Goal: Transaction & Acquisition: Purchase product/service

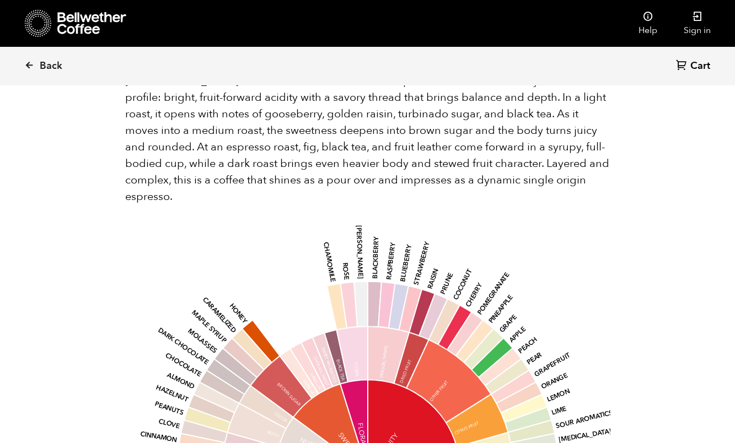
scroll to position [862, 0]
click at [695, 26] on link "Sign in" at bounding box center [696, 23] width 53 height 47
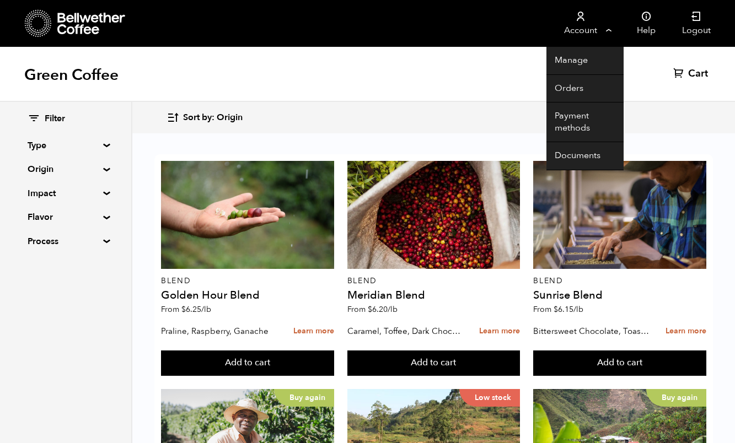
click at [602, 25] on link "Account" at bounding box center [580, 23] width 68 height 47
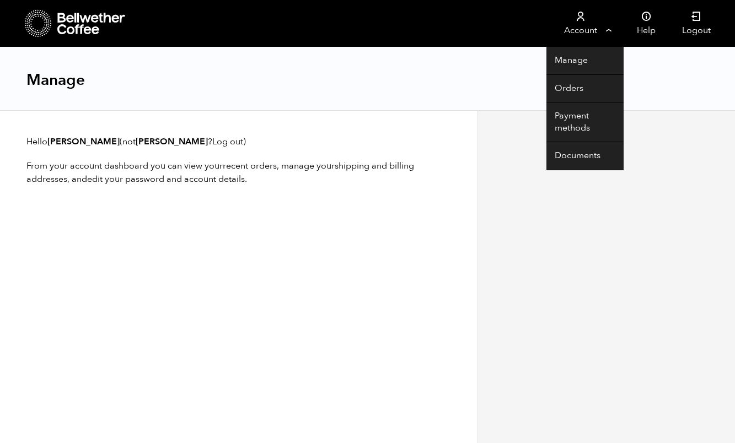
click at [601, 28] on link "Account" at bounding box center [580, 23] width 68 height 47
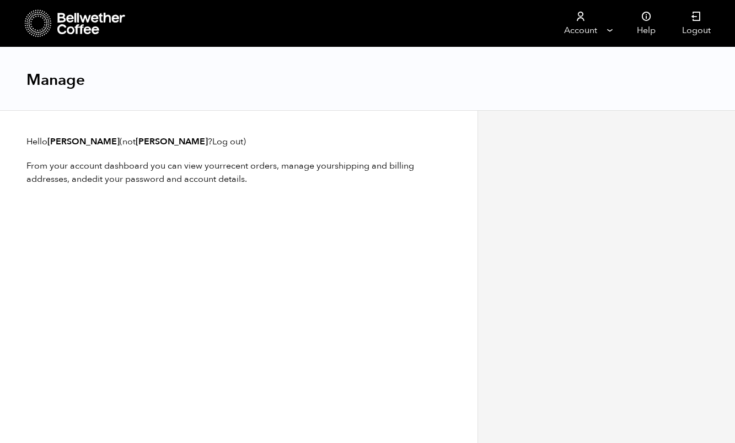
click at [71, 22] on icon at bounding box center [91, 24] width 69 height 22
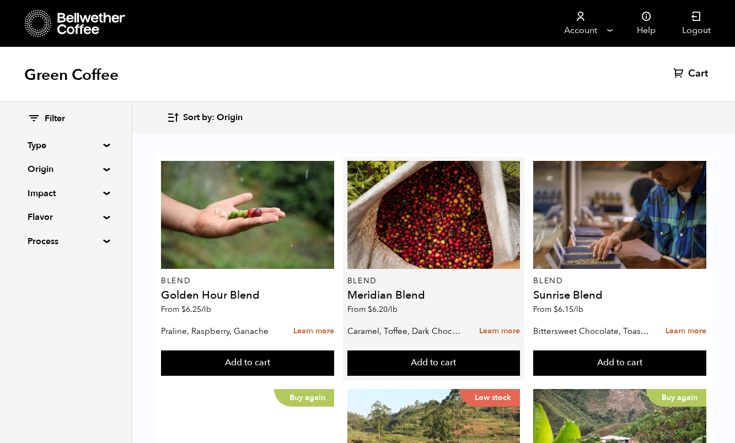
scroll to position [64, 0]
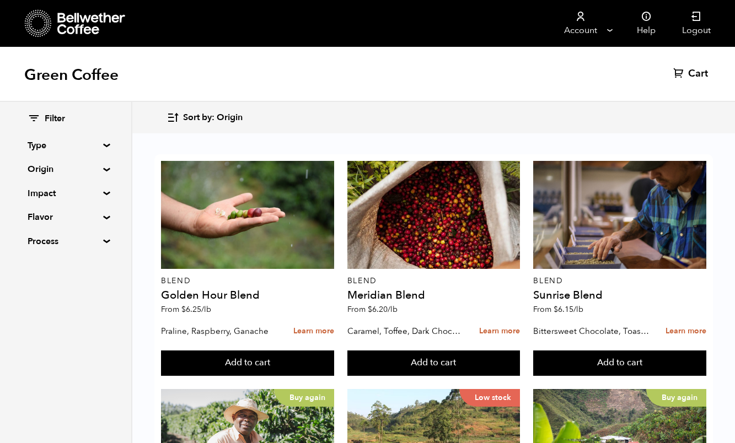
click at [104, 170] on summary "Origin" at bounding box center [66, 169] width 76 height 13
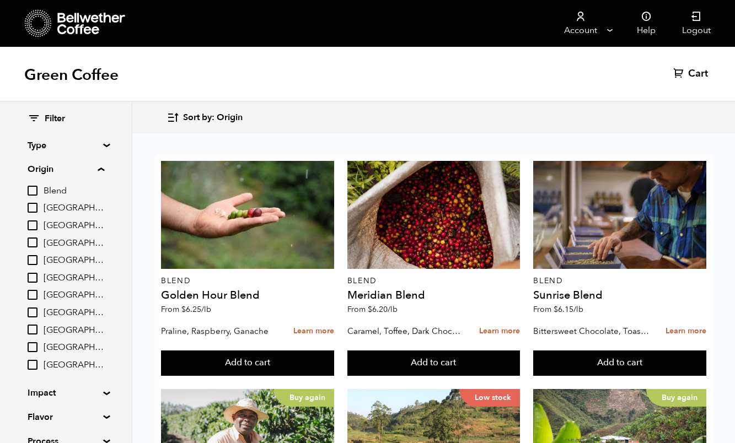
click at [29, 211] on input "[GEOGRAPHIC_DATA]" at bounding box center [33, 208] width 10 height 10
checkbox input "true"
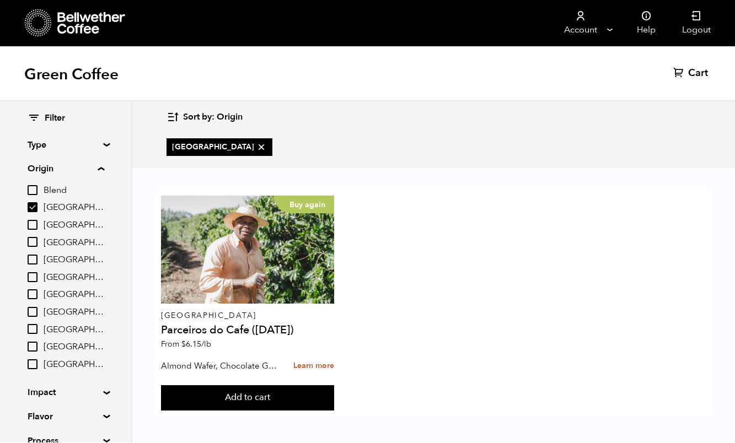
scroll to position [1, 0]
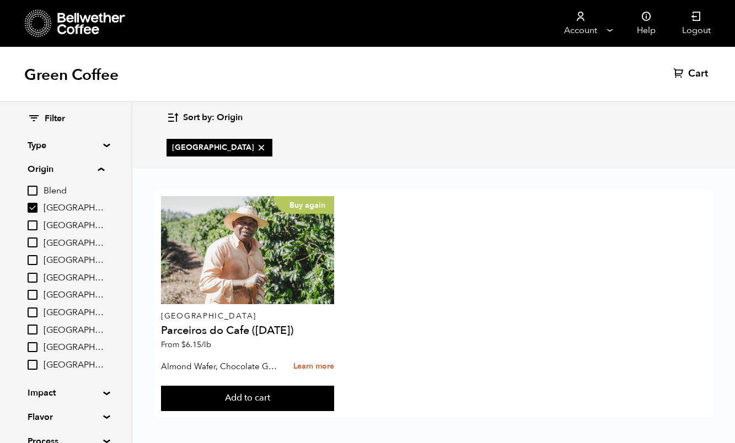
click at [37, 290] on input "[GEOGRAPHIC_DATA]" at bounding box center [33, 295] width 10 height 10
checkbox input "true"
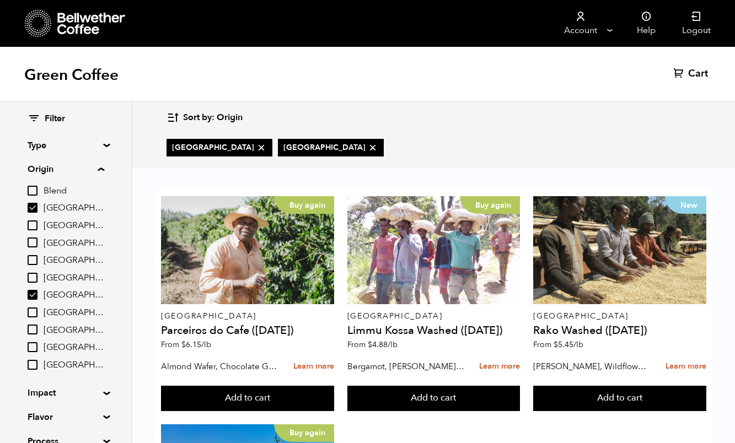
scroll to position [177, 0]
click at [301, 411] on button "Add to cart" at bounding box center [247, 398] width 173 height 25
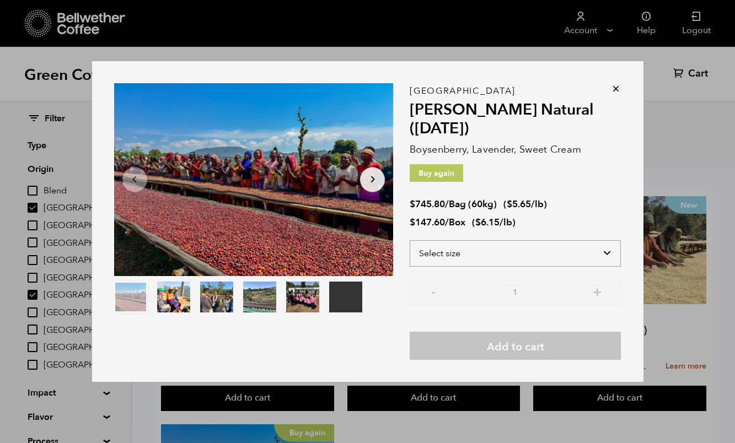
click at [600, 267] on select "Select size Bag (60kg) (132 lbs) Box (24 lbs)" at bounding box center [514, 253] width 211 height 26
click at [607, 267] on select "Select size Bag (60kg) (132 lbs) Box (24 lbs)" at bounding box center [514, 253] width 211 height 26
select select "box"
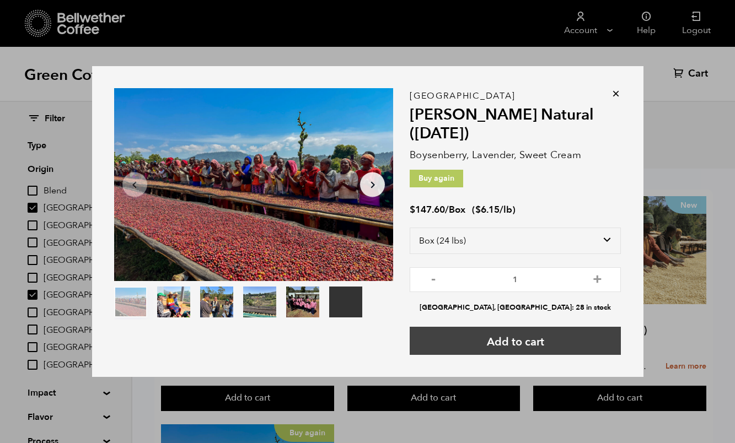
click at [553, 355] on button "Add to cart" at bounding box center [514, 341] width 211 height 28
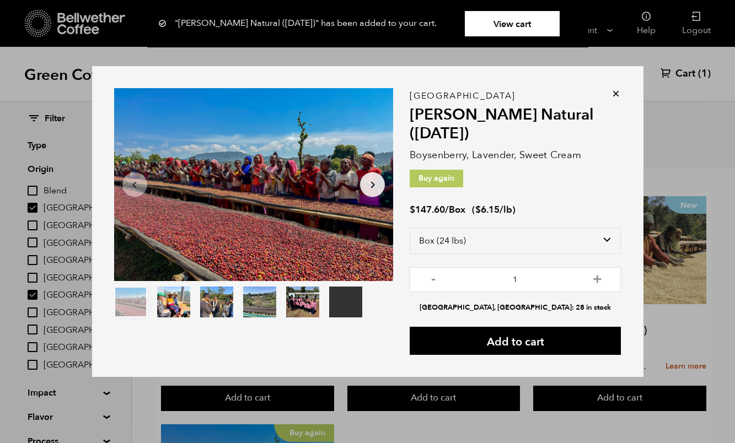
click at [617, 99] on icon at bounding box center [615, 93] width 11 height 11
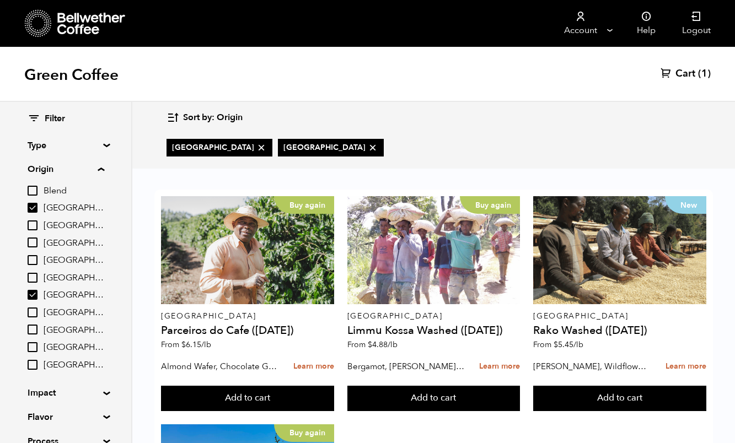
scroll to position [29, 0]
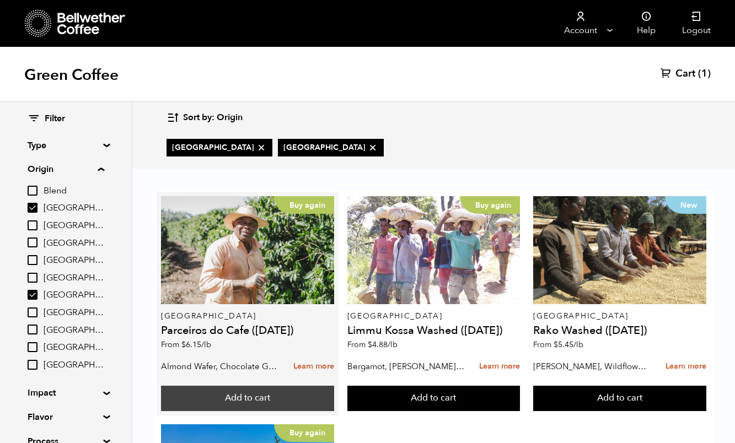
click at [274, 386] on button "Add to cart" at bounding box center [247, 398] width 173 height 25
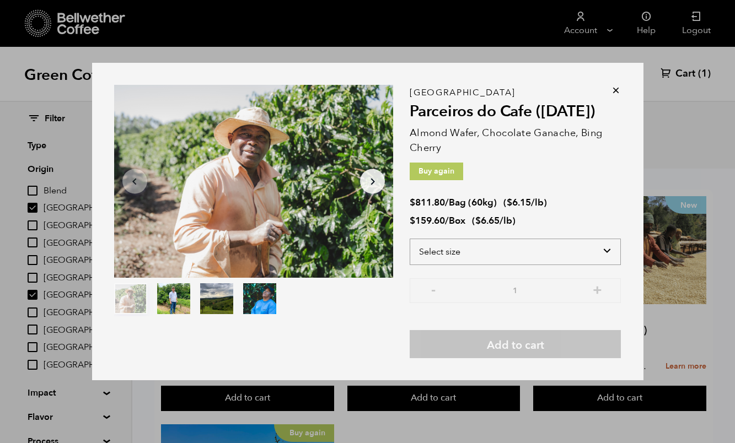
click at [604, 251] on select "Select size Bag (60kg) (132 lbs) Box (24 lbs)" at bounding box center [514, 252] width 211 height 26
select select "box"
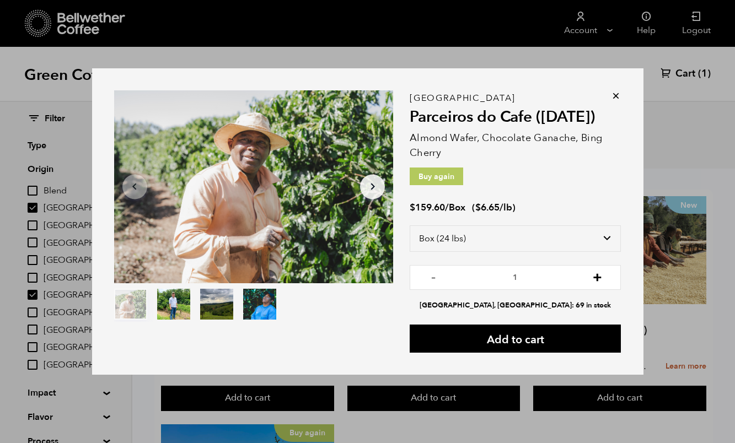
click at [597, 279] on button "+" at bounding box center [597, 276] width 14 height 11
click at [595, 277] on button "+" at bounding box center [597, 276] width 14 height 11
type input "3"
click at [523, 339] on button "Add to cart" at bounding box center [514, 339] width 211 height 28
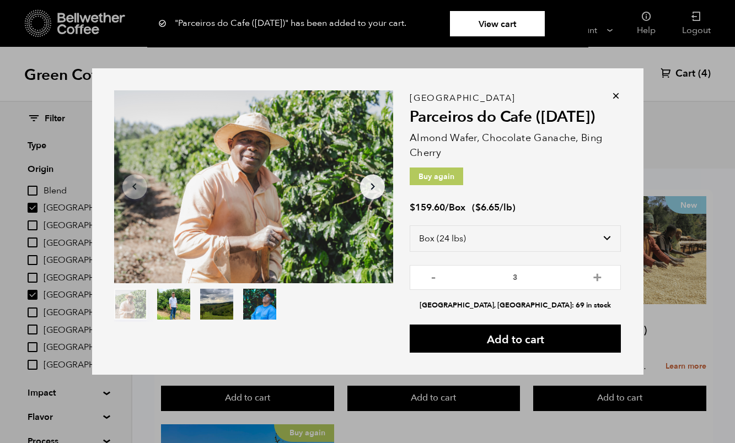
click at [613, 93] on icon at bounding box center [615, 95] width 11 height 11
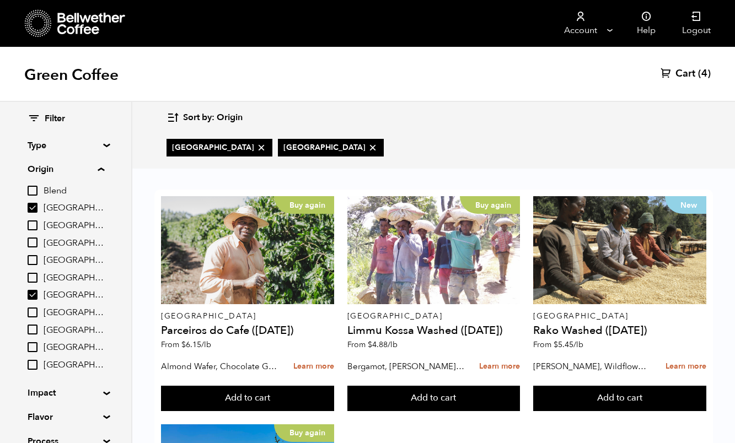
click at [33, 292] on input "[GEOGRAPHIC_DATA]" at bounding box center [33, 295] width 10 height 10
checkbox input "false"
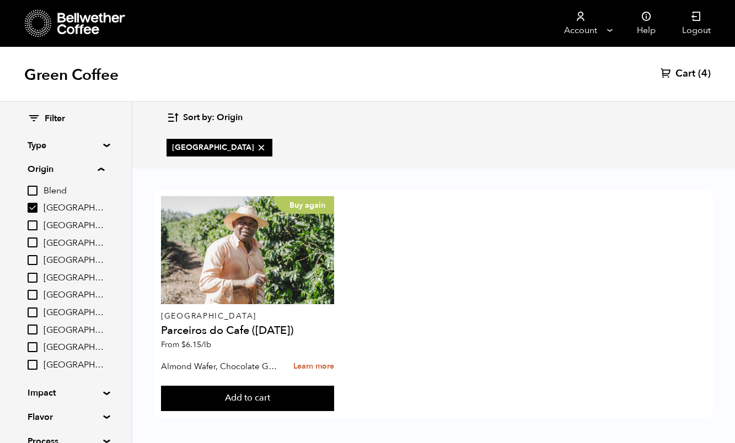
click at [35, 204] on input "[GEOGRAPHIC_DATA]" at bounding box center [33, 208] width 10 height 10
checkbox input "false"
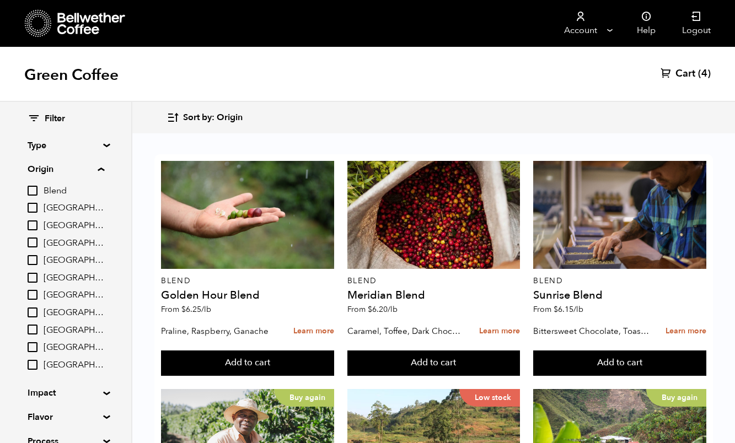
click at [31, 327] on input "[GEOGRAPHIC_DATA]" at bounding box center [33, 330] width 10 height 10
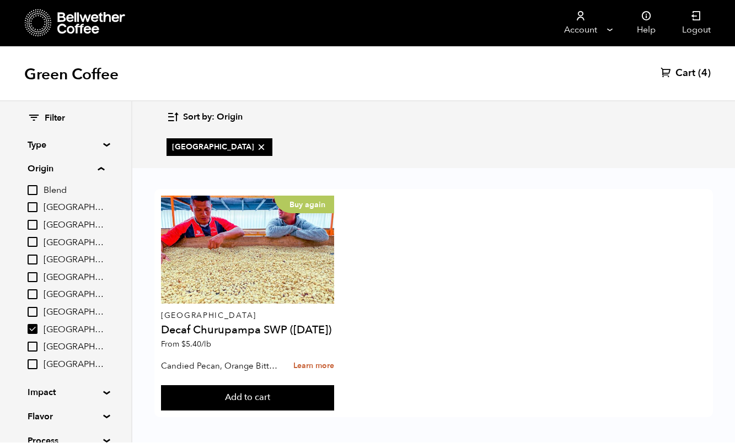
scroll to position [1, 0]
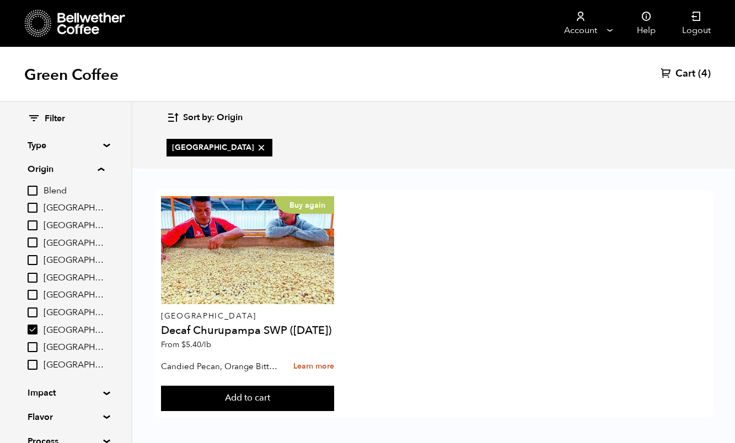
click at [36, 331] on input "[GEOGRAPHIC_DATA]" at bounding box center [33, 330] width 10 height 10
checkbox input "false"
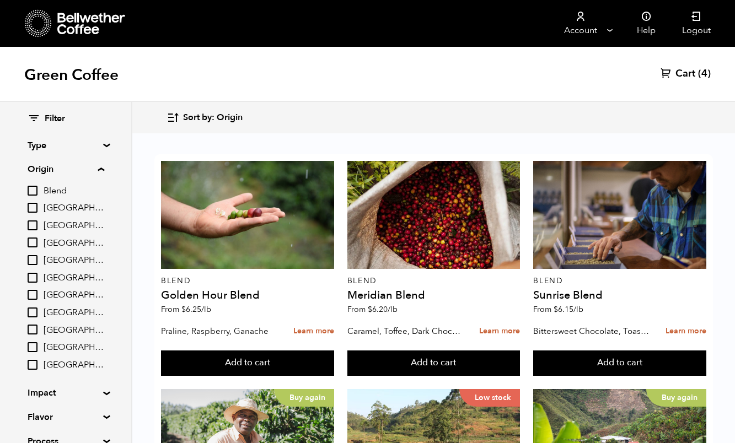
click at [36, 239] on input "[GEOGRAPHIC_DATA]" at bounding box center [33, 242] width 10 height 10
checkbox input "true"
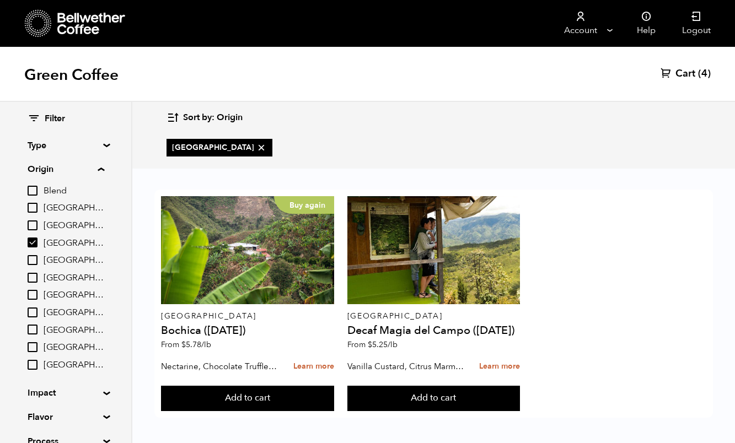
click at [267, 393] on button "Add to cart" at bounding box center [247, 398] width 173 height 25
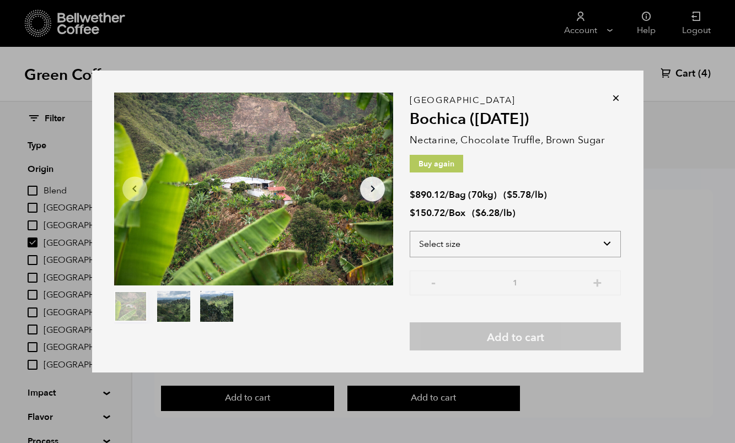
click at [609, 238] on select "Select size Bag (70kg) (154 lbs) Box (24 lbs)" at bounding box center [514, 244] width 211 height 26
select select "box"
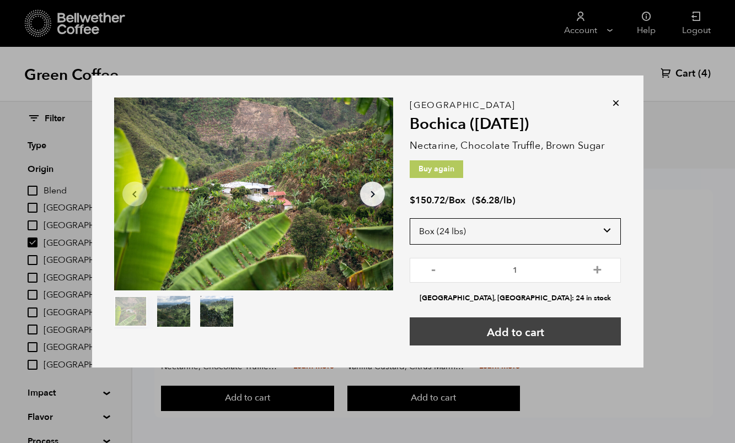
click at [551, 340] on button "Add to cart" at bounding box center [514, 331] width 211 height 28
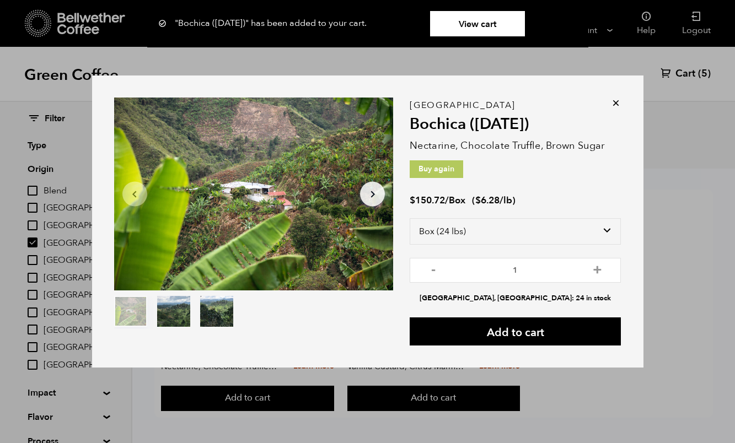
click at [618, 104] on icon at bounding box center [615, 103] width 11 height 11
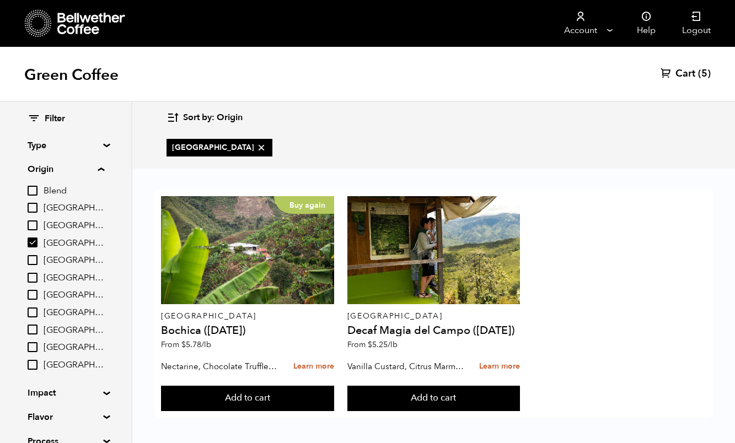
scroll to position [2, 0]
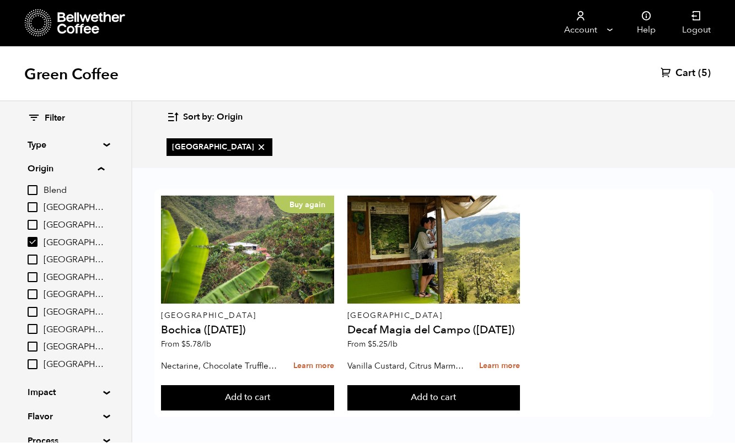
click at [35, 242] on input "[GEOGRAPHIC_DATA]" at bounding box center [33, 242] width 10 height 10
checkbox input "false"
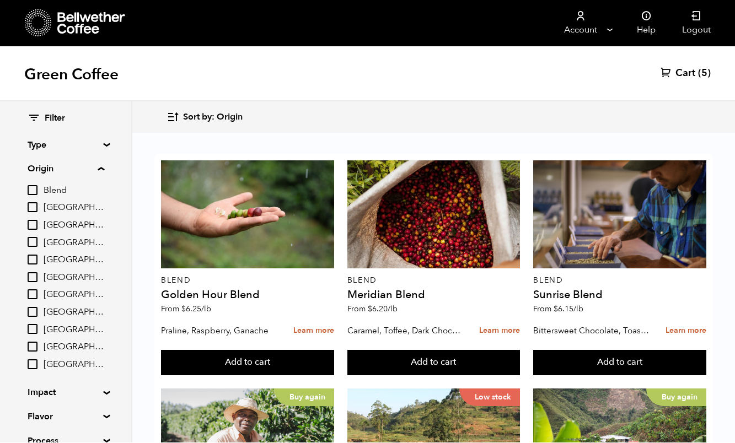
scroll to position [2, 0]
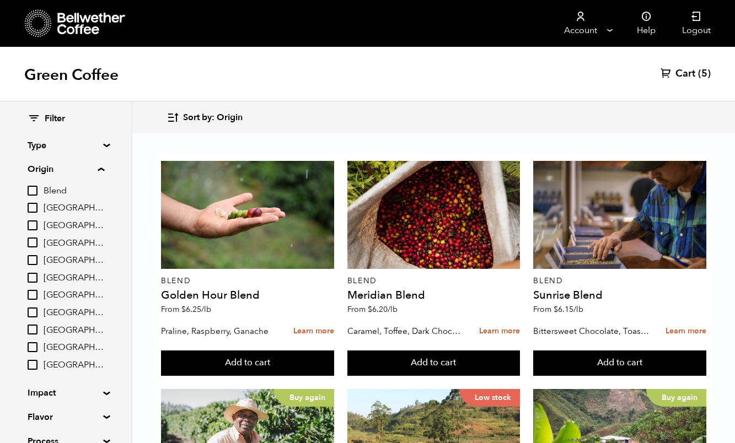
click at [36, 311] on input "[GEOGRAPHIC_DATA]" at bounding box center [33, 312] width 10 height 10
checkbox input "true"
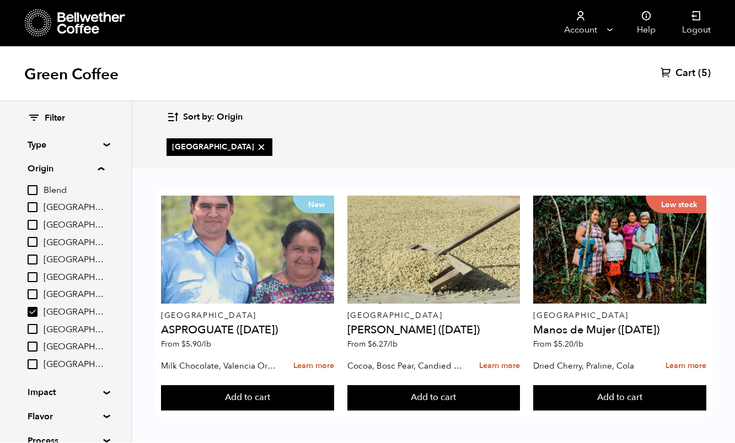
scroll to position [1, 0]
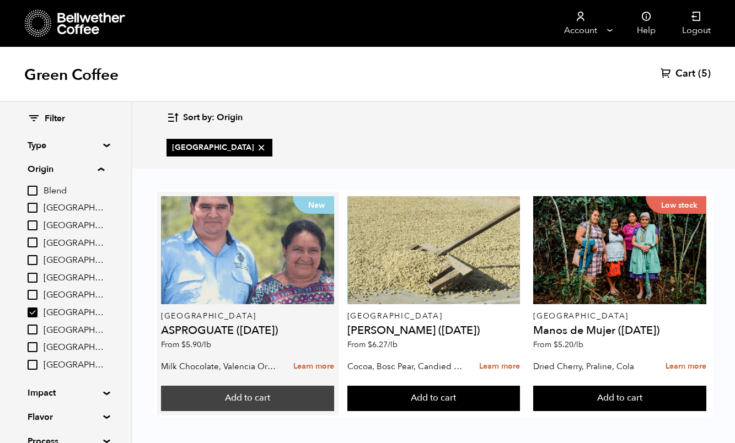
click at [181, 396] on button "Add to cart" at bounding box center [247, 398] width 173 height 25
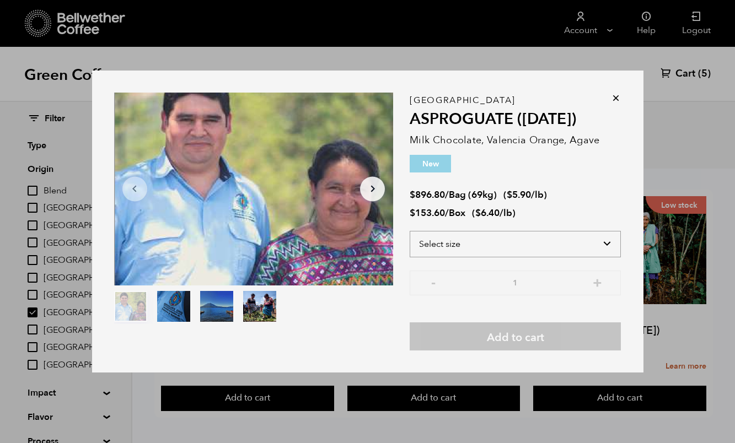
click at [612, 238] on select "Select size Bag (69kg) (152 lbs) Box (24 lbs)" at bounding box center [514, 244] width 211 height 26
select select "box"
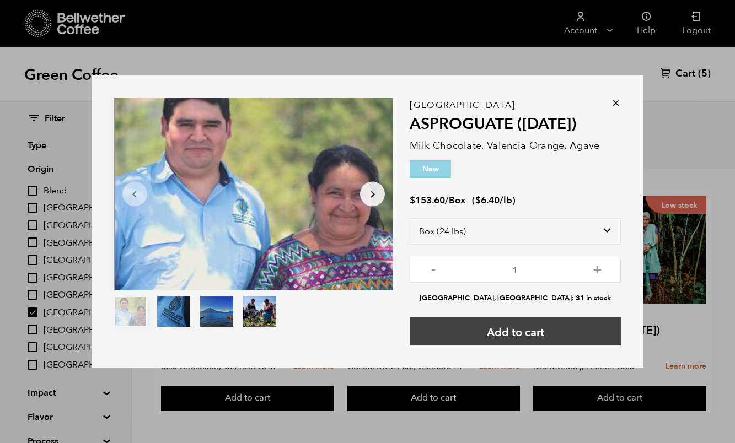
click at [560, 331] on button "Add to cart" at bounding box center [514, 331] width 211 height 28
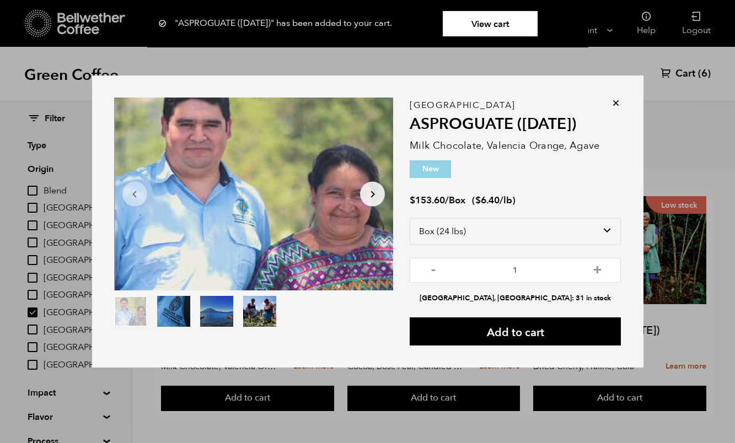
click at [619, 105] on icon at bounding box center [615, 103] width 11 height 11
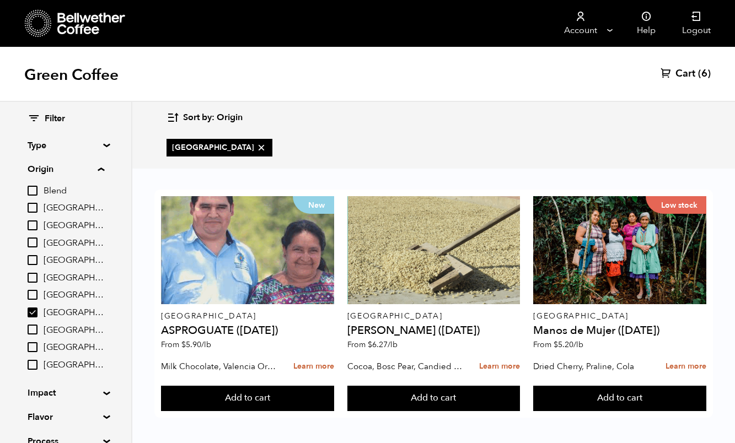
click at [30, 307] on input "[GEOGRAPHIC_DATA]" at bounding box center [33, 312] width 10 height 10
checkbox input "false"
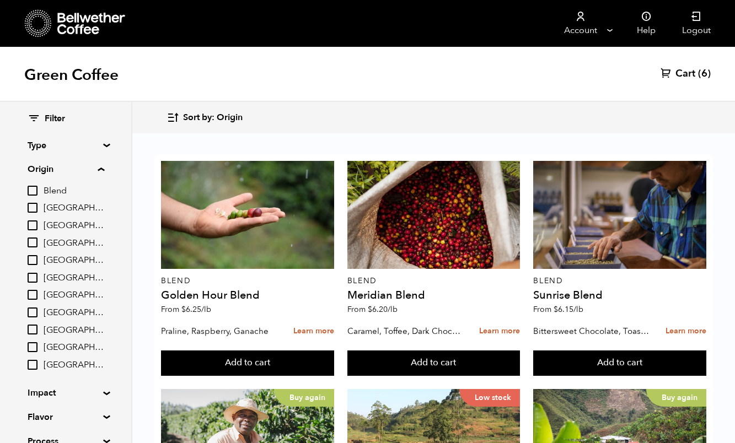
click at [33, 240] on input "[GEOGRAPHIC_DATA]" at bounding box center [33, 242] width 10 height 10
checkbox input "true"
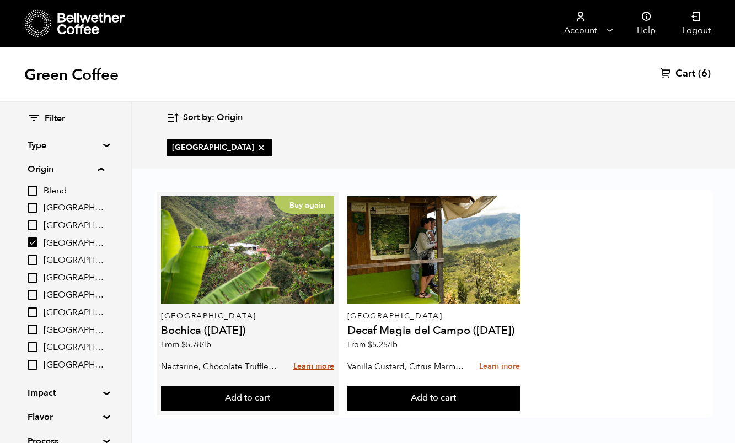
click at [306, 369] on link "Learn more" at bounding box center [313, 367] width 41 height 24
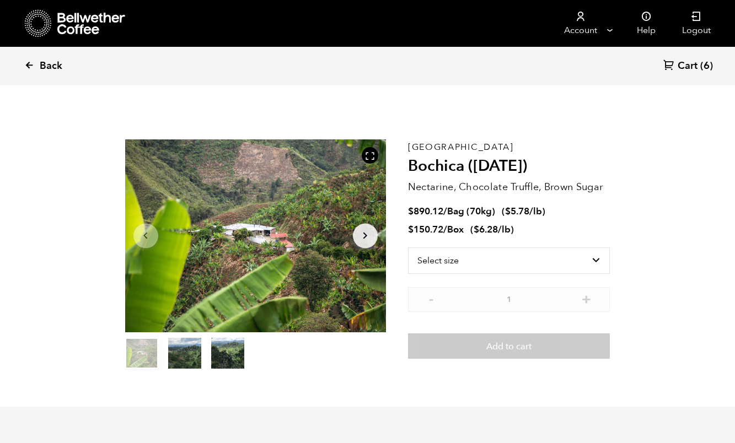
click at [24, 61] on icon at bounding box center [29, 65] width 10 height 10
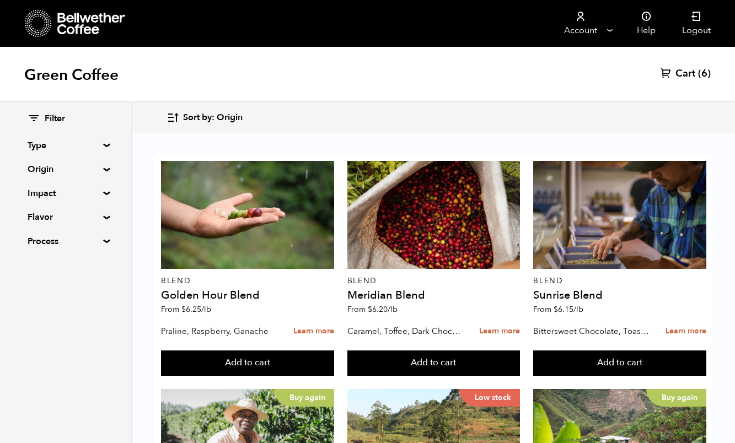
click at [51, 169] on summary "Origin" at bounding box center [66, 169] width 76 height 13
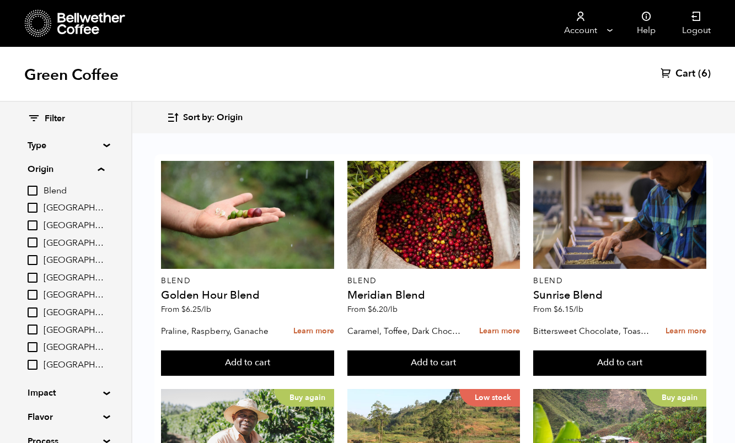
click at [38, 163] on summary "Origin" at bounding box center [66, 169] width 77 height 13
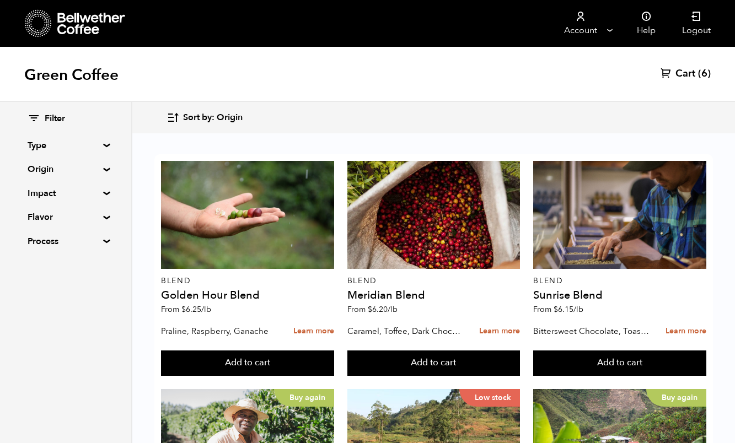
click at [45, 219] on summary "Flavor" at bounding box center [66, 216] width 76 height 13
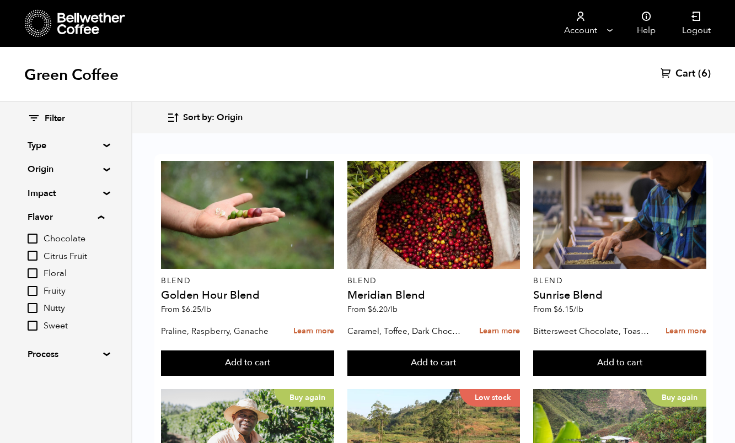
click at [34, 253] on input "Citrus Fruit" at bounding box center [33, 256] width 10 height 10
checkbox input "true"
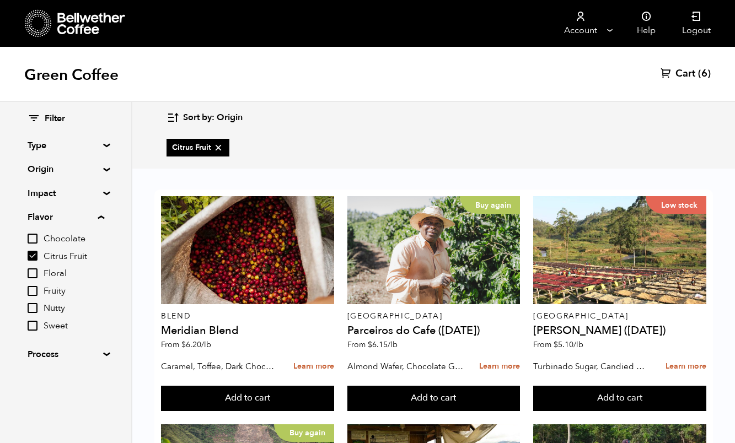
click at [30, 268] on input "Floral" at bounding box center [33, 273] width 10 height 10
checkbox input "true"
click at [37, 321] on input "Sweet" at bounding box center [33, 326] width 10 height 10
checkbox input "true"
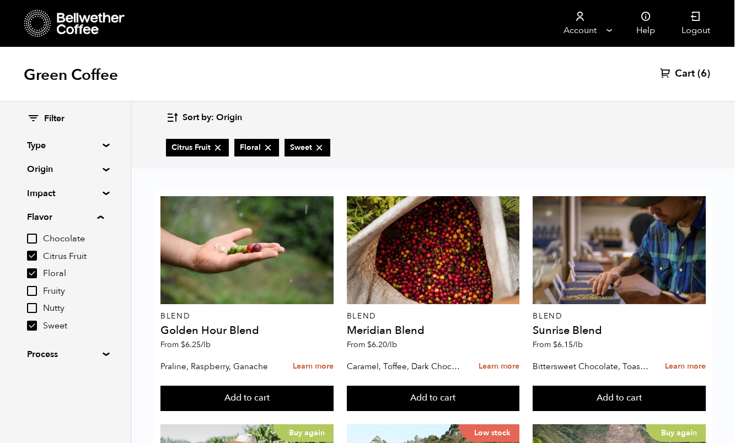
scroll to position [250, 0]
click at [36, 234] on input "Chocolate" at bounding box center [33, 239] width 10 height 10
checkbox input "true"
click at [32, 271] on input "Floral" at bounding box center [33, 273] width 10 height 10
checkbox input "false"
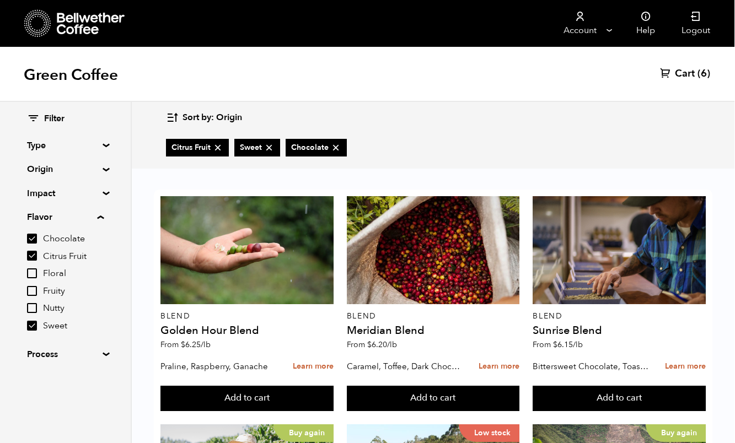
click at [33, 252] on input "Citrus Fruit" at bounding box center [33, 256] width 10 height 10
checkbox input "false"
click at [36, 322] on input "Sweet" at bounding box center [33, 326] width 10 height 10
checkbox input "false"
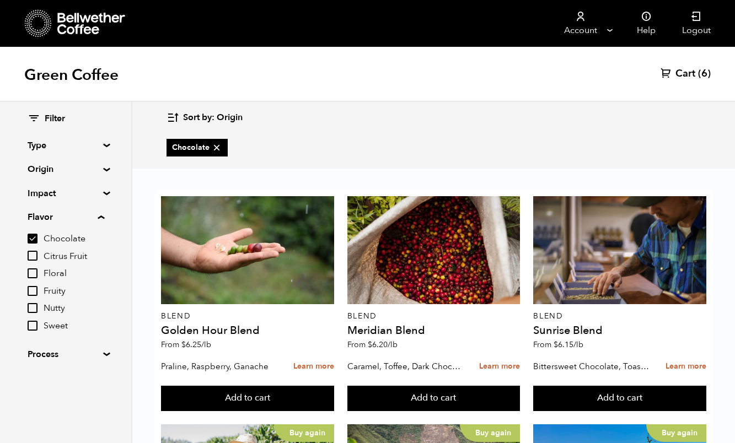
scroll to position [473, 0]
click at [28, 239] on input "Chocolate" at bounding box center [33, 239] width 10 height 10
checkbox input "false"
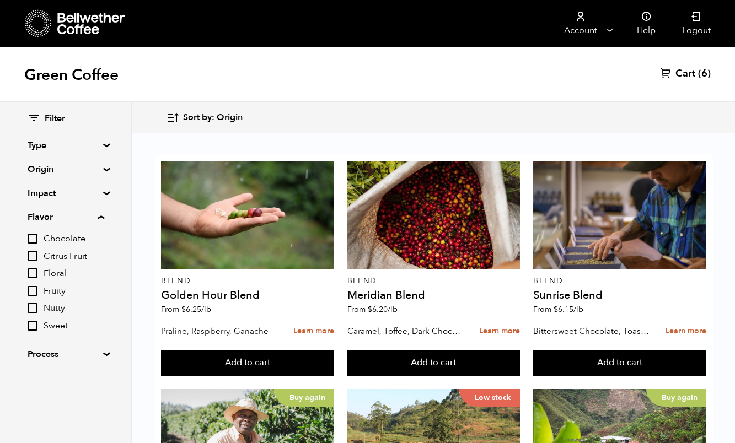
click at [31, 288] on input "Fruity" at bounding box center [33, 291] width 10 height 10
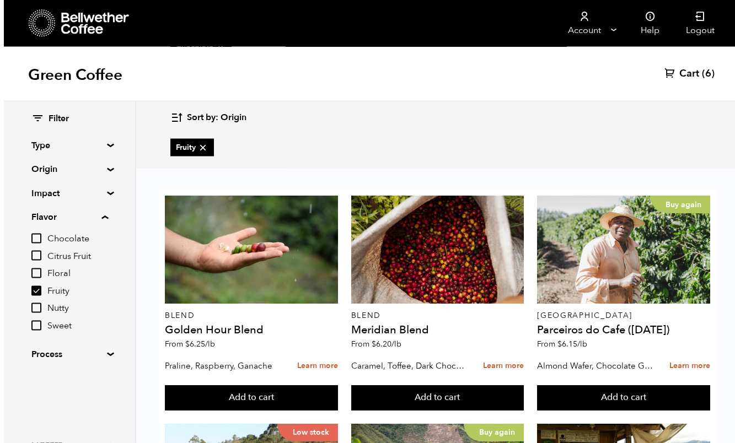
scroll to position [0, 0]
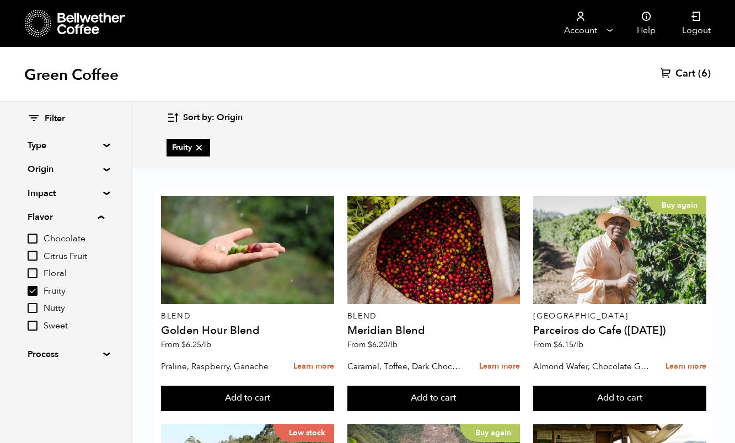
click at [29, 289] on input "Fruity" at bounding box center [33, 291] width 10 height 10
checkbox input "false"
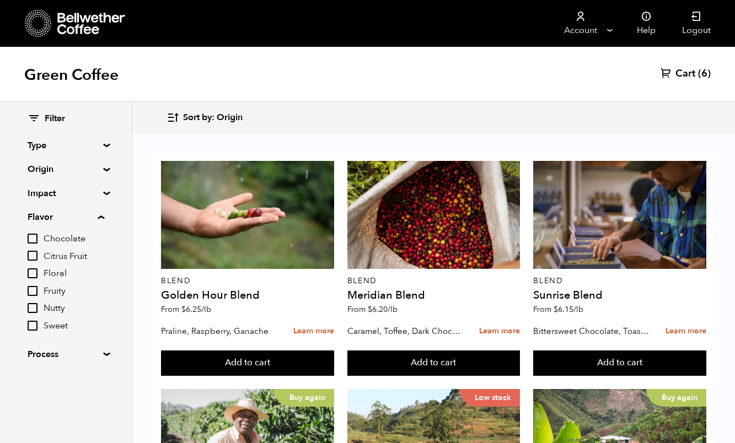
click at [30, 271] on input "Floral" at bounding box center [33, 273] width 10 height 10
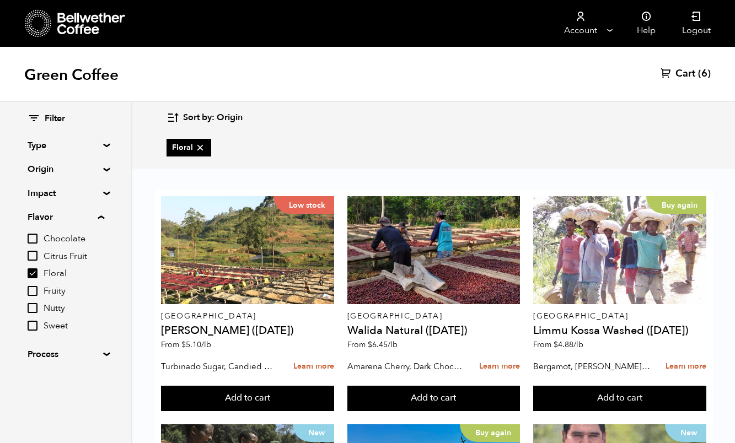
scroll to position [141, 0]
click at [33, 268] on input "Floral" at bounding box center [33, 273] width 10 height 10
click at [28, 268] on input "Floral" at bounding box center [33, 273] width 10 height 10
checkbox input "true"
click at [32, 252] on input "Citrus Fruit" at bounding box center [33, 256] width 10 height 10
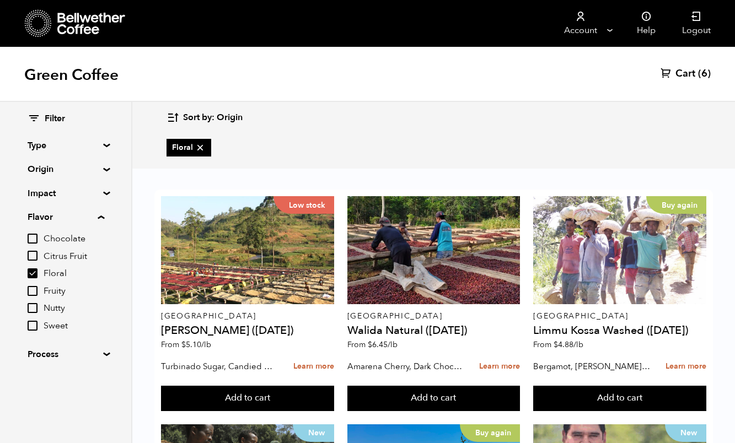
checkbox input "true"
click at [34, 268] on input "Floral" at bounding box center [33, 273] width 10 height 10
checkbox input "false"
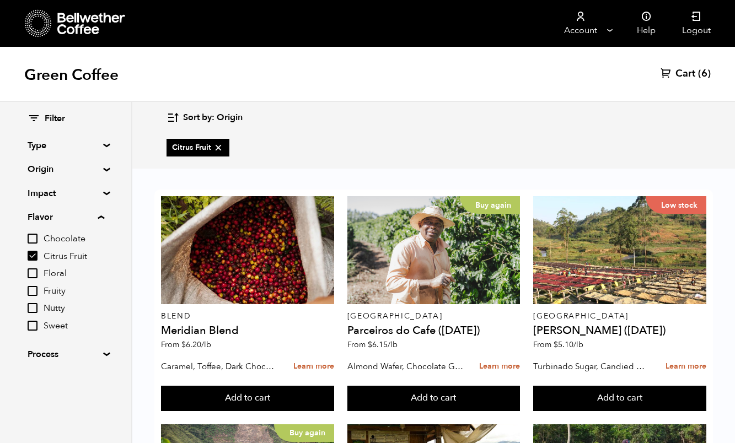
scroll to position [658, 0]
click at [28, 253] on input "Citrus Fruit" at bounding box center [33, 256] width 10 height 10
checkbox input "false"
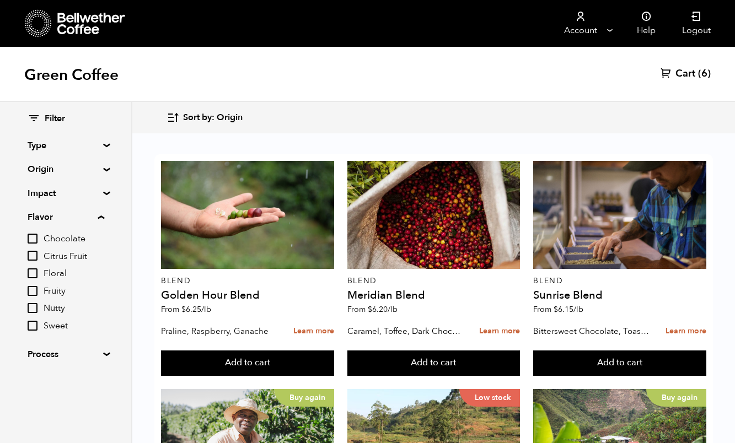
click at [34, 305] on input "Nutty" at bounding box center [33, 308] width 10 height 10
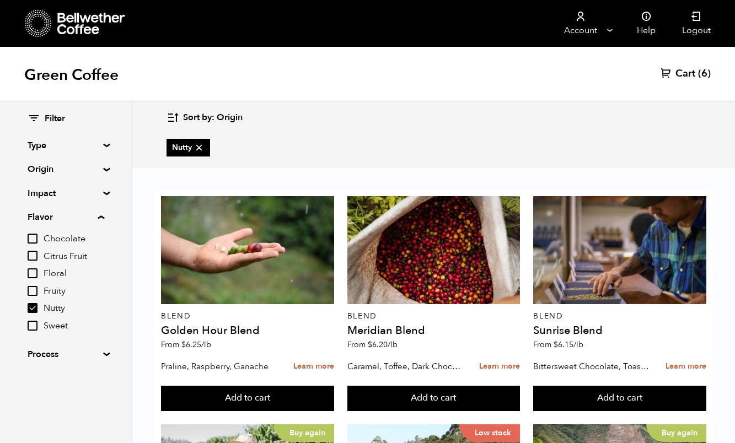
scroll to position [315, 0]
click at [35, 306] on input "Nutty" at bounding box center [33, 308] width 10 height 10
checkbox input "false"
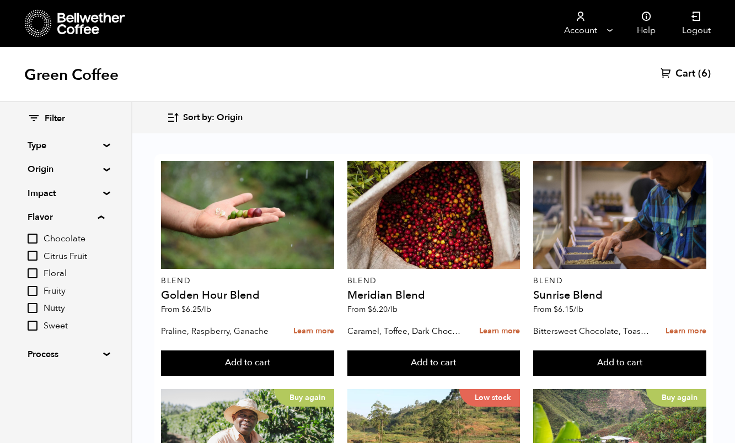
click at [102, 171] on summary "Origin" at bounding box center [66, 169] width 76 height 13
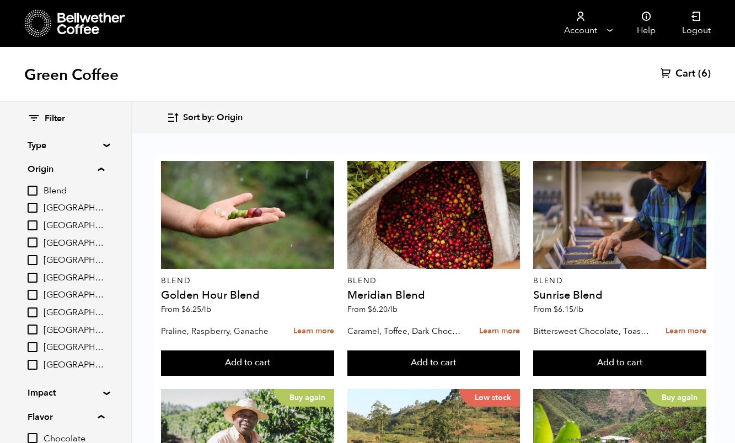
scroll to position [604, 0]
click at [36, 361] on input "Tanzania" at bounding box center [33, 365] width 10 height 10
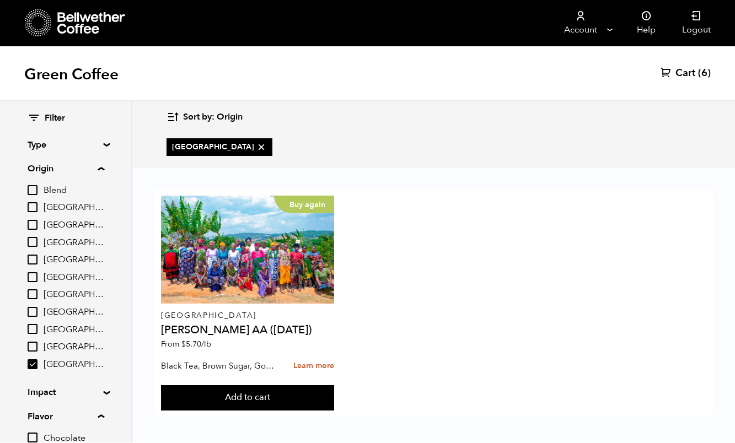
scroll to position [1, 0]
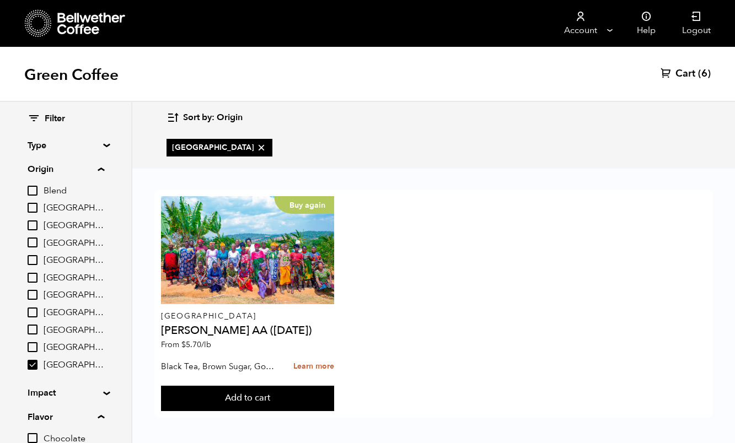
click at [256, 149] on icon at bounding box center [261, 147] width 11 height 11
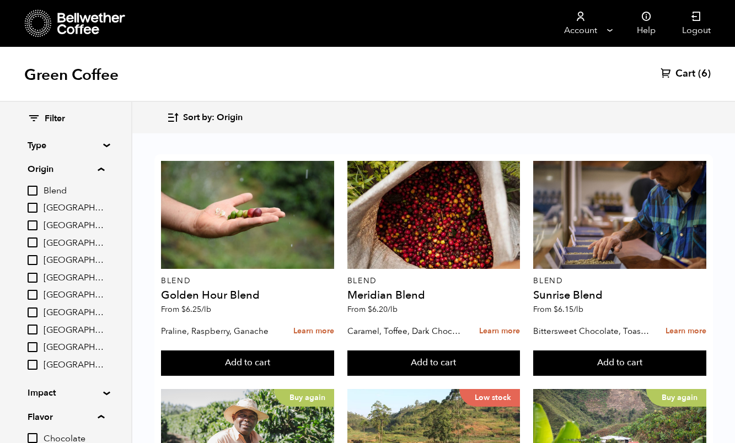
click at [33, 360] on input "Tanzania" at bounding box center [33, 365] width 10 height 10
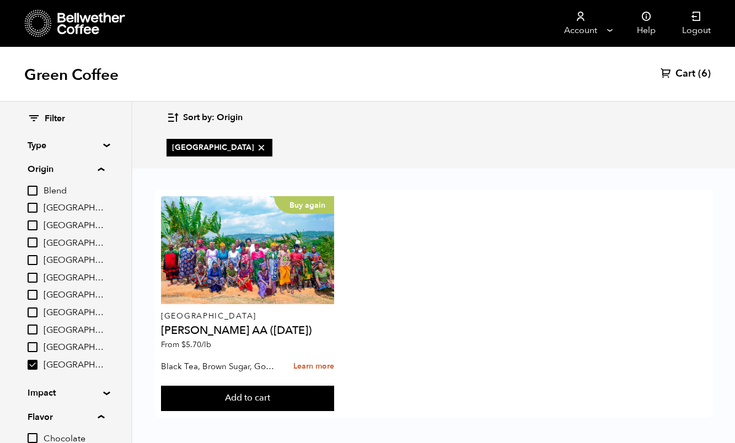
click at [30, 363] on input "Tanzania" at bounding box center [33, 365] width 10 height 10
checkbox input "false"
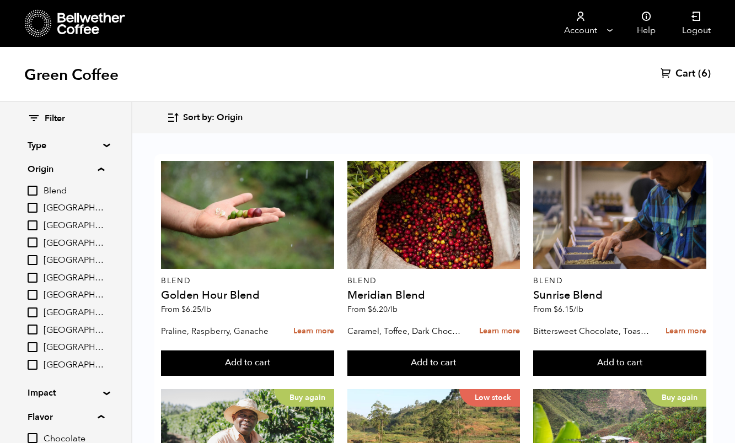
click at [37, 342] on input "Sumatra" at bounding box center [33, 347] width 10 height 10
checkbox input "true"
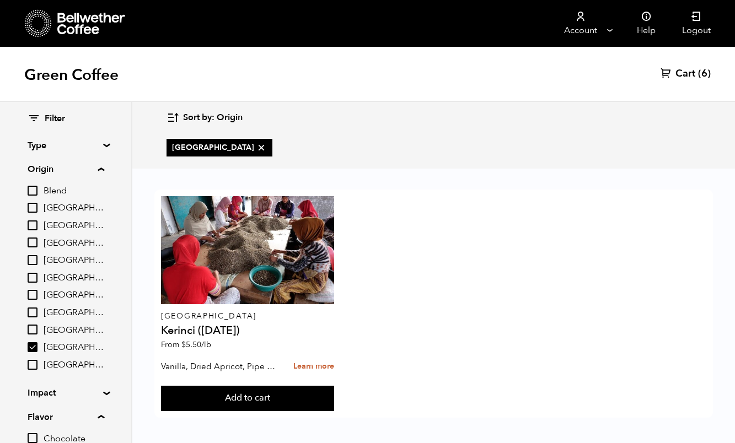
click at [33, 307] on input "Guatemala" at bounding box center [33, 312] width 10 height 10
checkbox input "true"
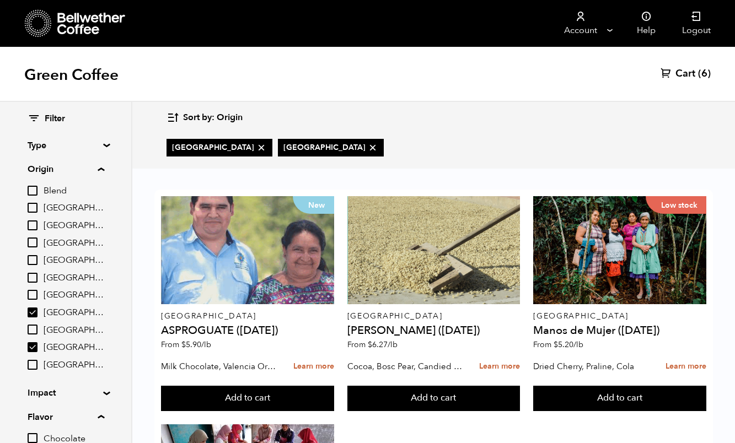
scroll to position [177, 0]
click at [172, 411] on button "Add to cart" at bounding box center [247, 398] width 173 height 25
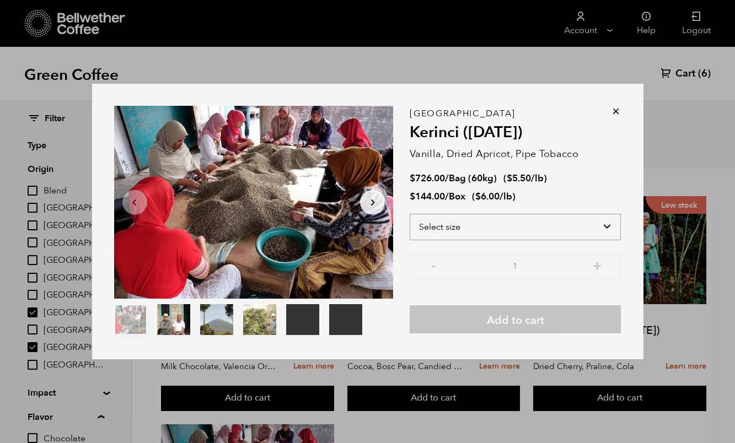
click at [489, 240] on select "Select size Bag (60kg) (132 lbs) Box (24 lbs)" at bounding box center [514, 227] width 211 height 26
select select "box"
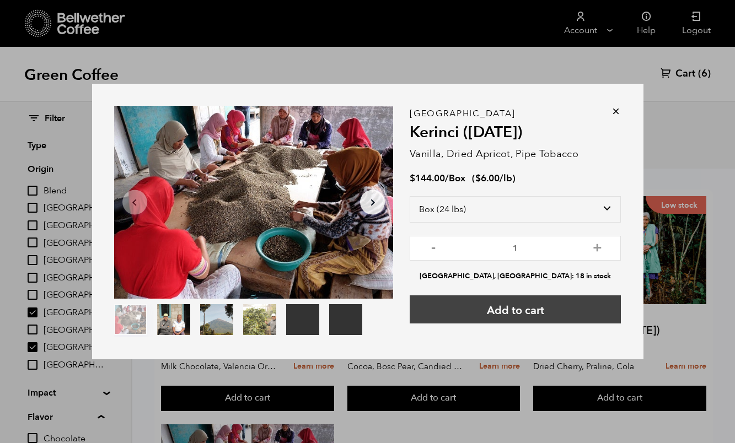
click at [482, 323] on button "Add to cart" at bounding box center [514, 309] width 211 height 28
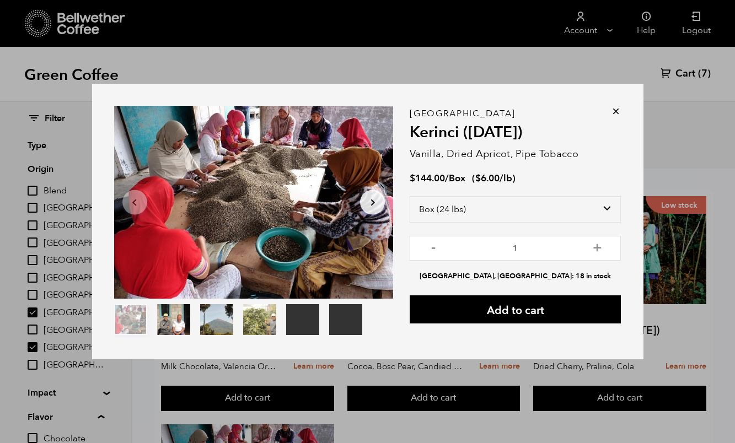
click at [595, 185] on div "$ 144.00 / Box ( $ 6.00 /lb )" at bounding box center [514, 178] width 211 height 13
click at [619, 117] on icon at bounding box center [615, 111] width 11 height 11
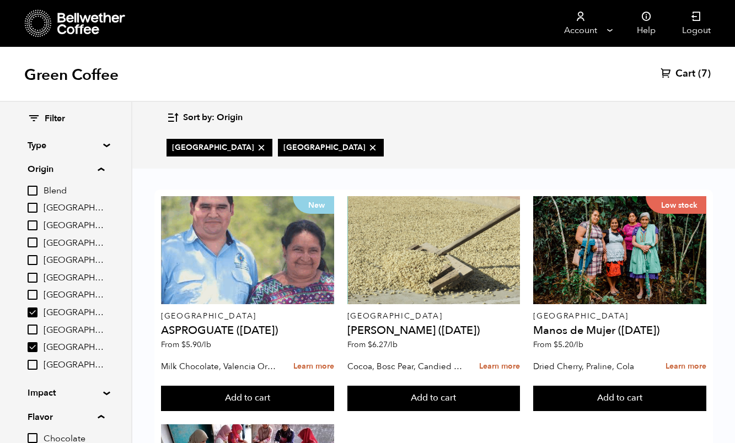
click at [692, 71] on span "Cart" at bounding box center [685, 73] width 20 height 13
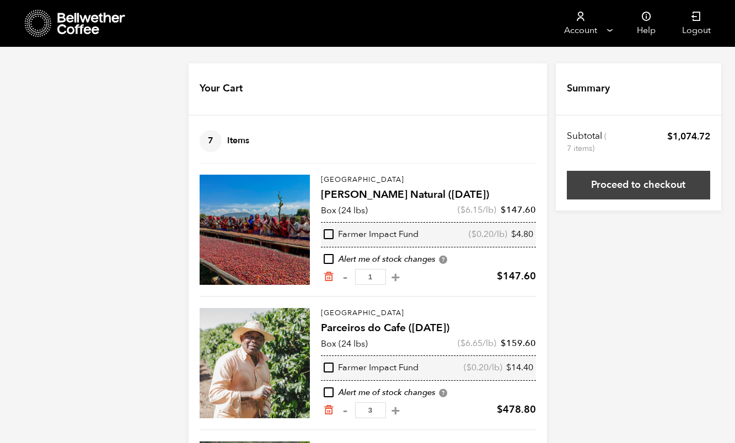
click at [660, 175] on link "Proceed to checkout" at bounding box center [637, 185] width 143 height 29
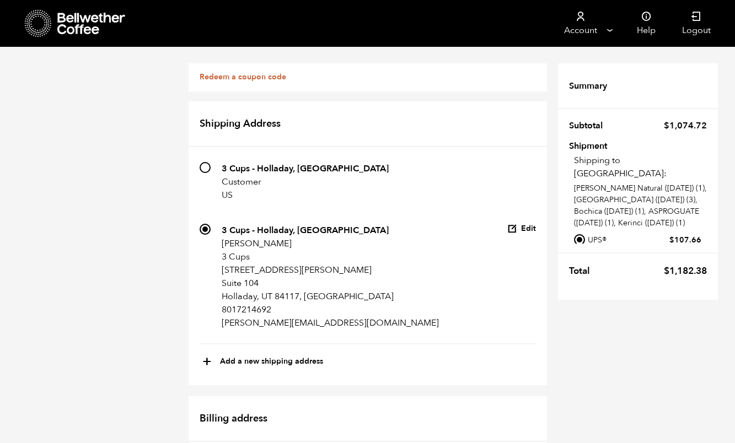
scroll to position [592, 0]
radio input "true"
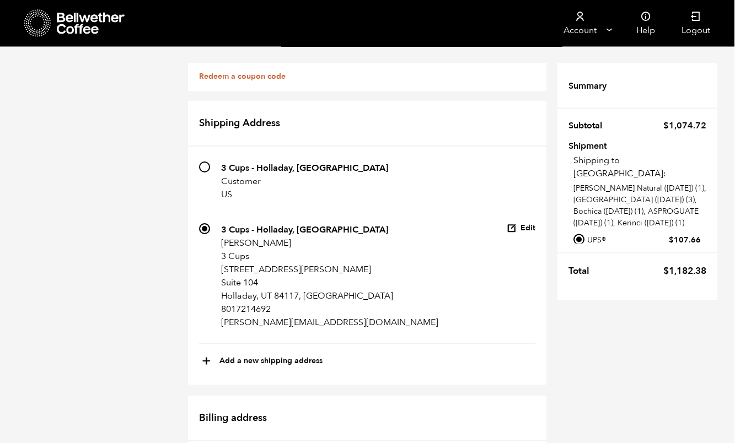
radio input "true"
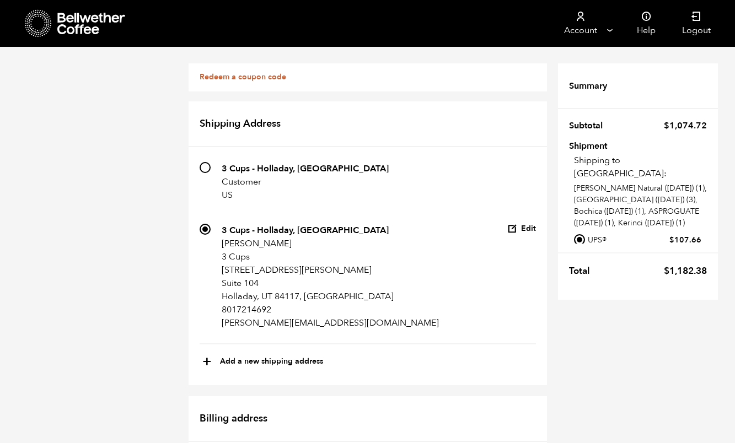
scroll to position [1345, 0]
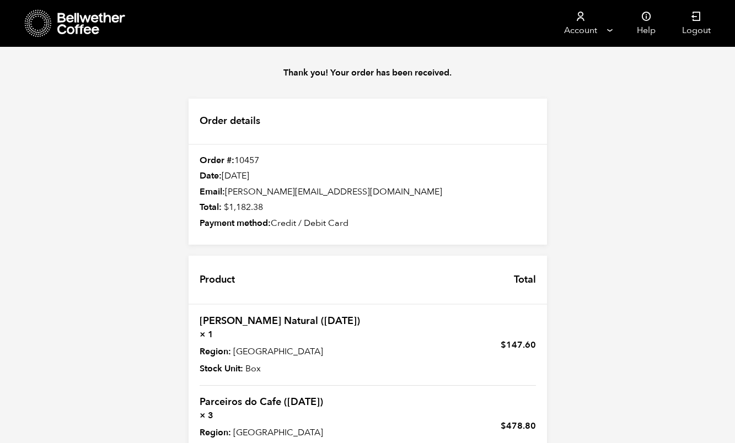
scroll to position [349, 0]
